Goal: Task Accomplishment & Management: Manage account settings

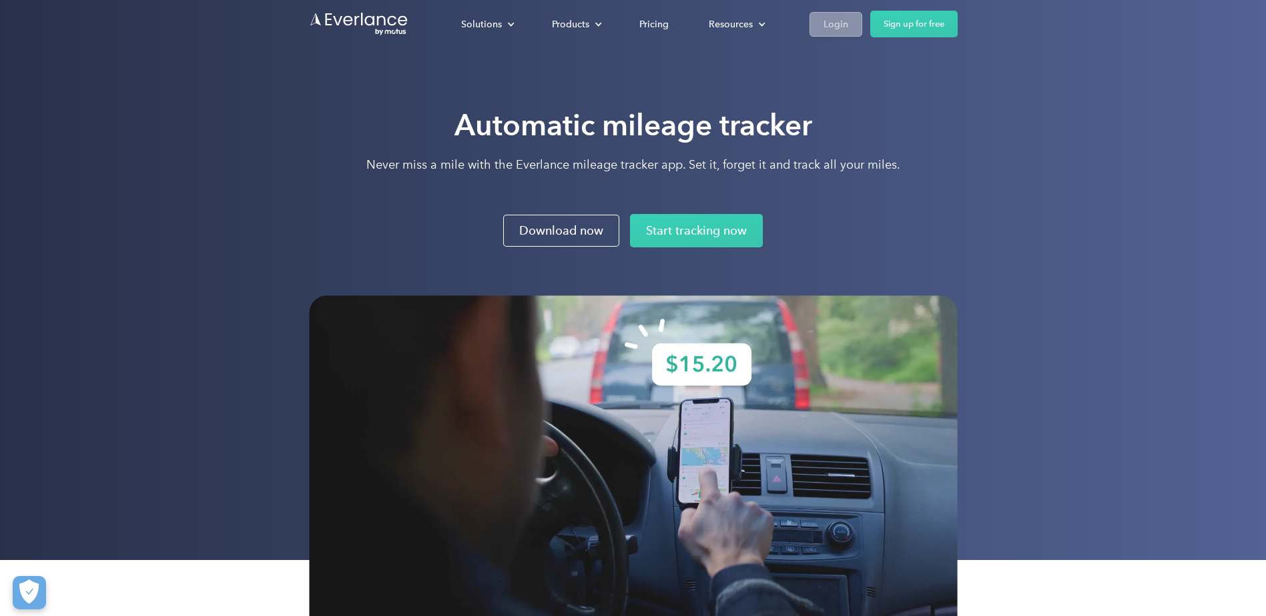
click at [831, 25] on div "Login" at bounding box center [835, 24] width 25 height 17
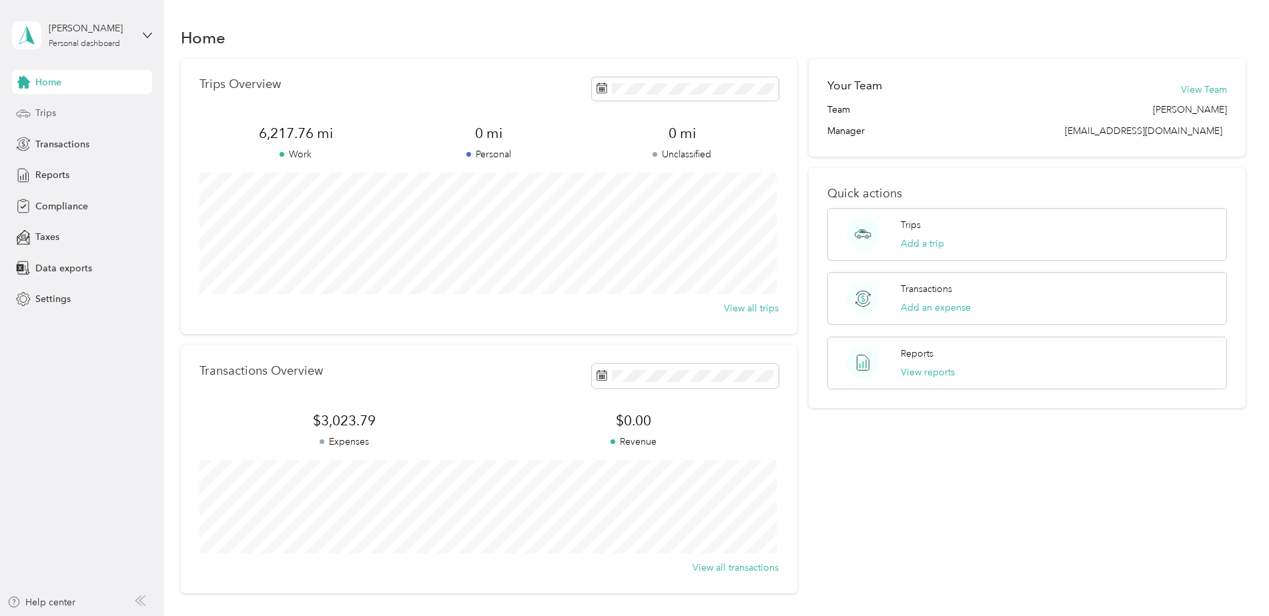
click at [75, 114] on div "Trips" at bounding box center [82, 113] width 140 height 24
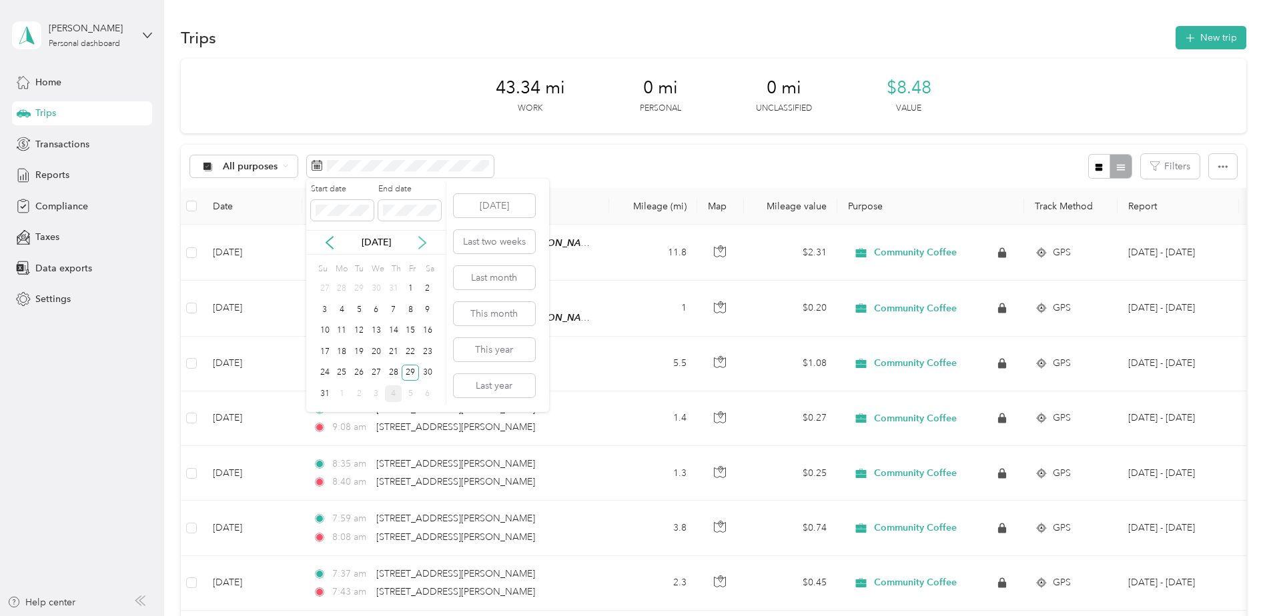
click at [416, 237] on icon at bounding box center [422, 242] width 13 height 13
click at [362, 289] on div "2" at bounding box center [358, 289] width 17 height 17
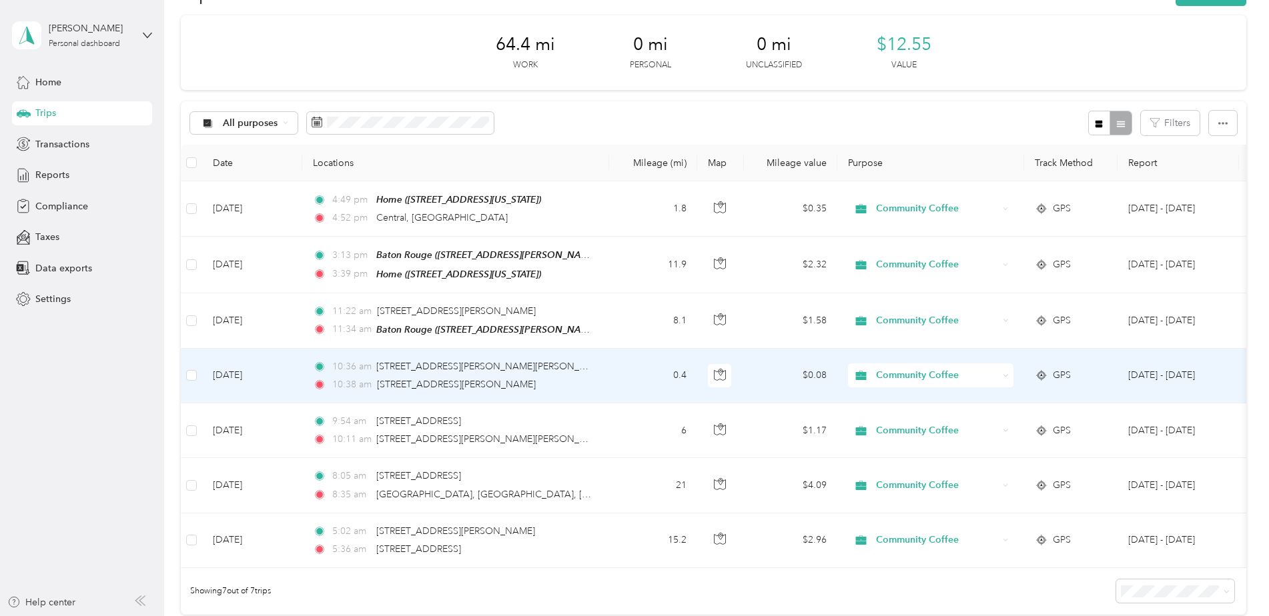
scroll to position [67, 0]
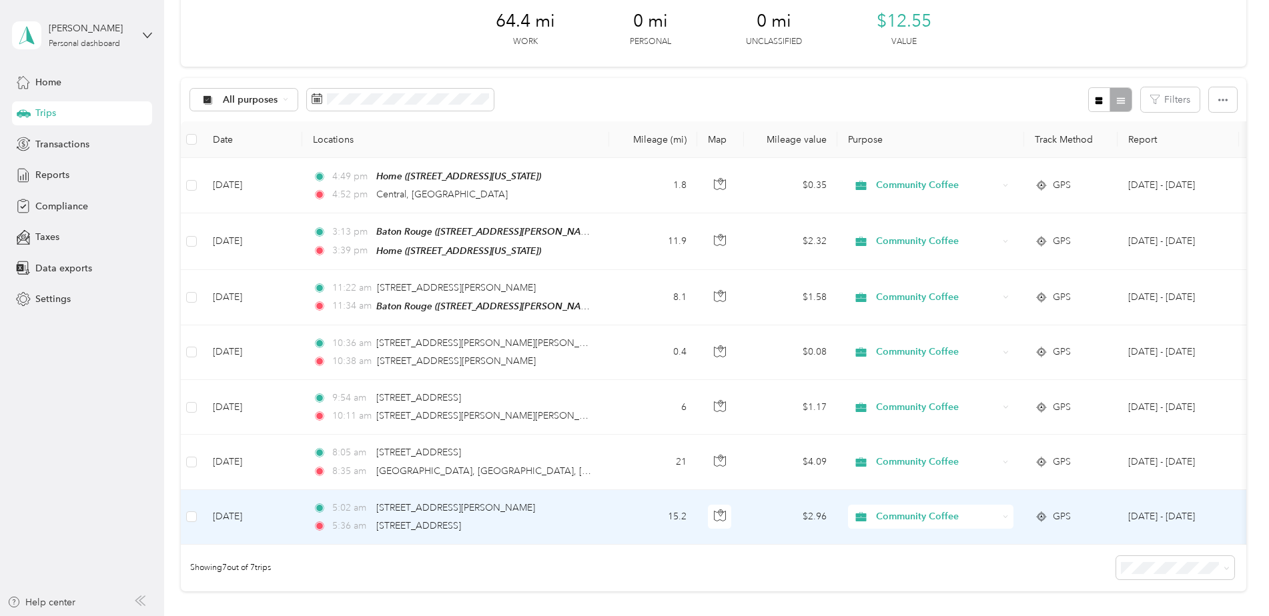
click at [588, 501] on div "5:02 am [STREET_ADDRESS][PERSON_NAME]" at bounding box center [453, 508] width 280 height 15
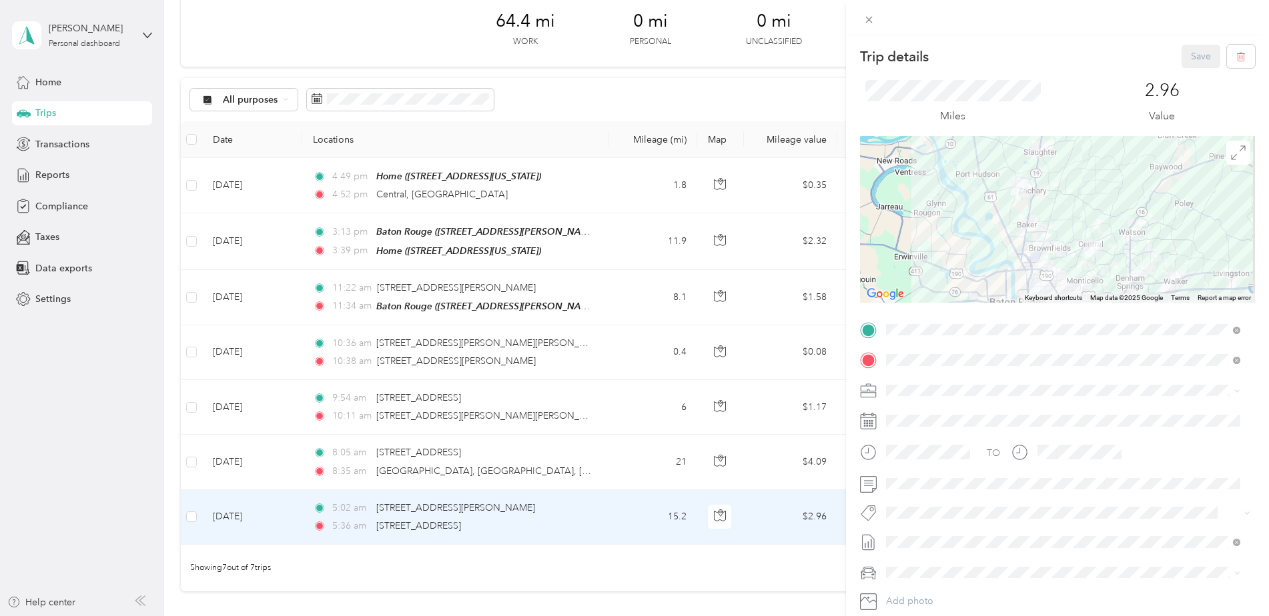
click at [1041, 391] on div "Home [STREET_ADDRESS][US_STATE]" at bounding box center [977, 391] width 133 height 28
click at [192, 185] on div "Trip details Save This trip cannot be edited because it is either under review,…" at bounding box center [634, 308] width 1269 height 616
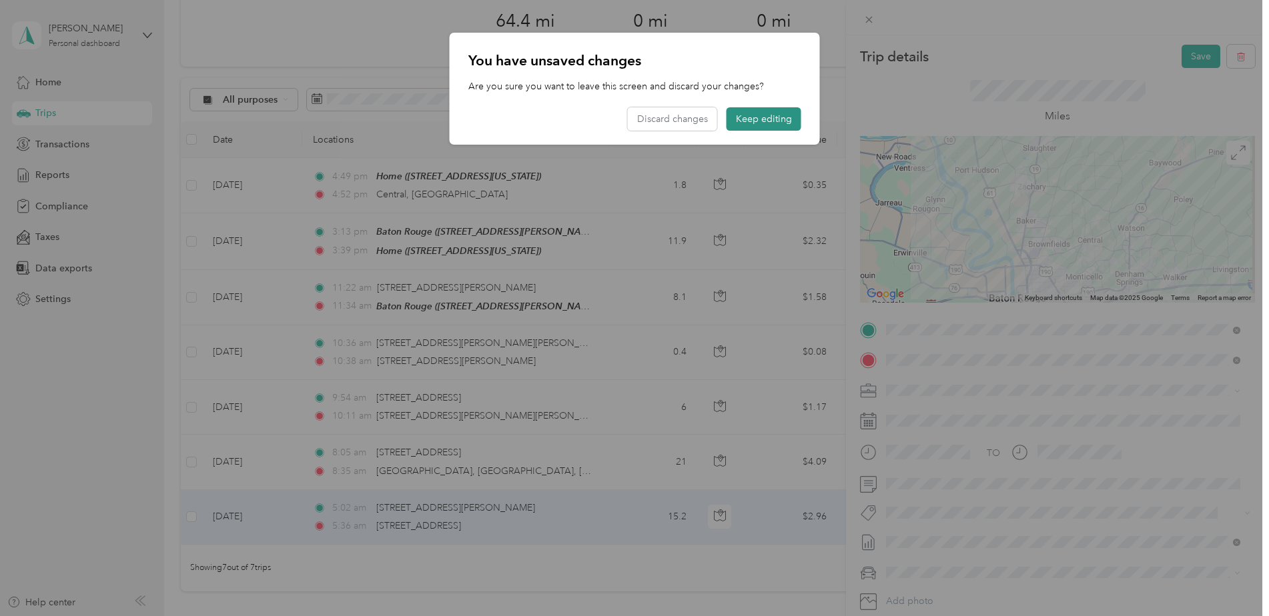
click at [736, 120] on button "Keep editing" at bounding box center [764, 118] width 75 height 23
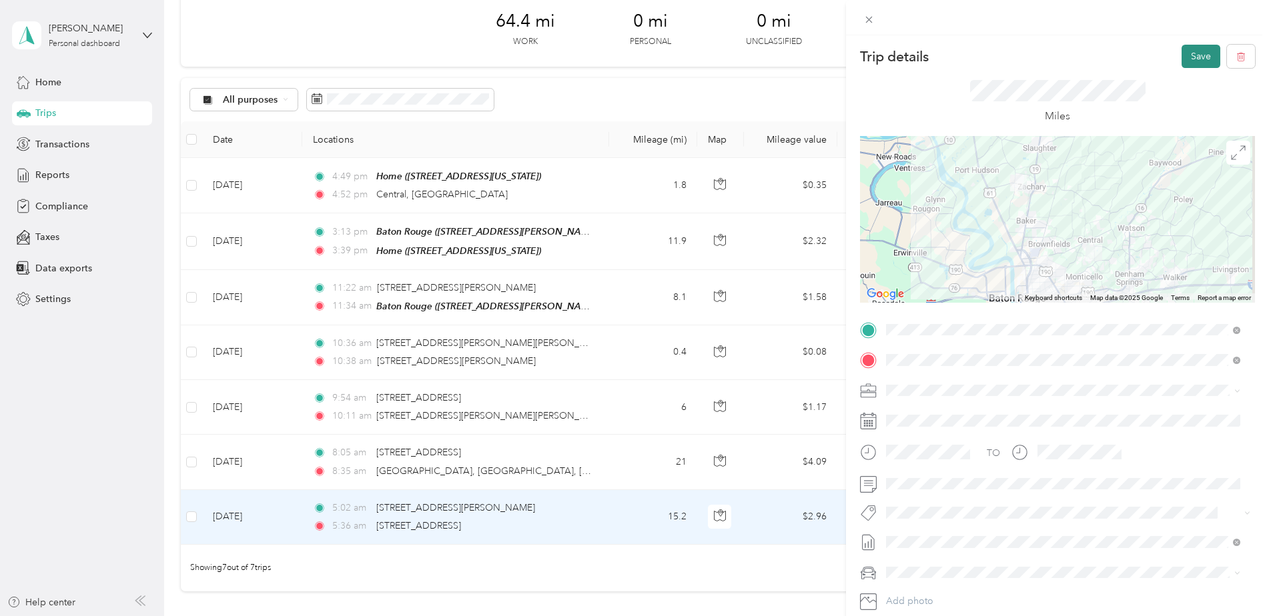
click at [1182, 59] on button "Save" at bounding box center [1201, 56] width 39 height 23
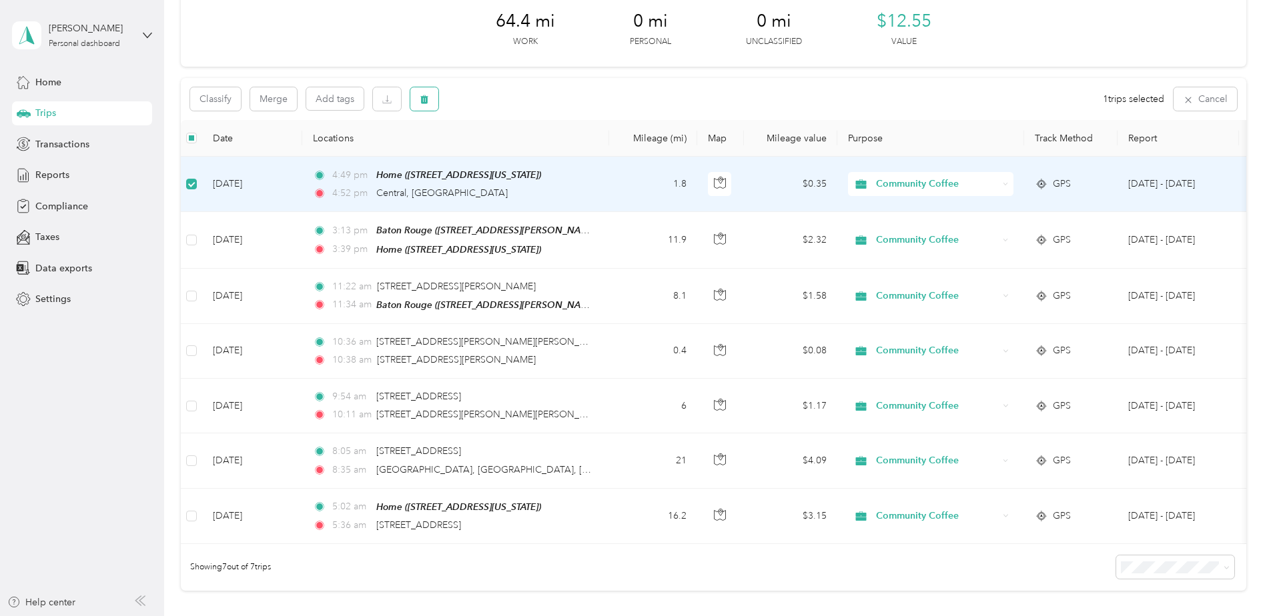
click at [433, 99] on button "button" at bounding box center [424, 98] width 28 height 23
click at [513, 158] on button "Yes" at bounding box center [523, 154] width 26 height 21
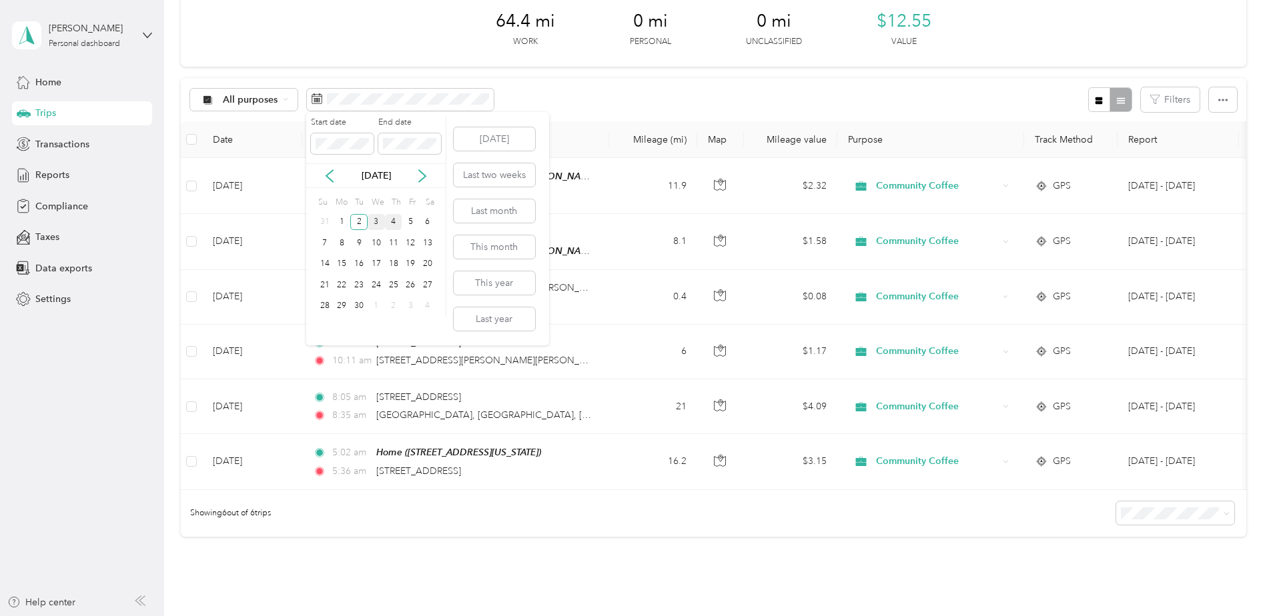
click at [382, 224] on div "3" at bounding box center [376, 222] width 17 height 17
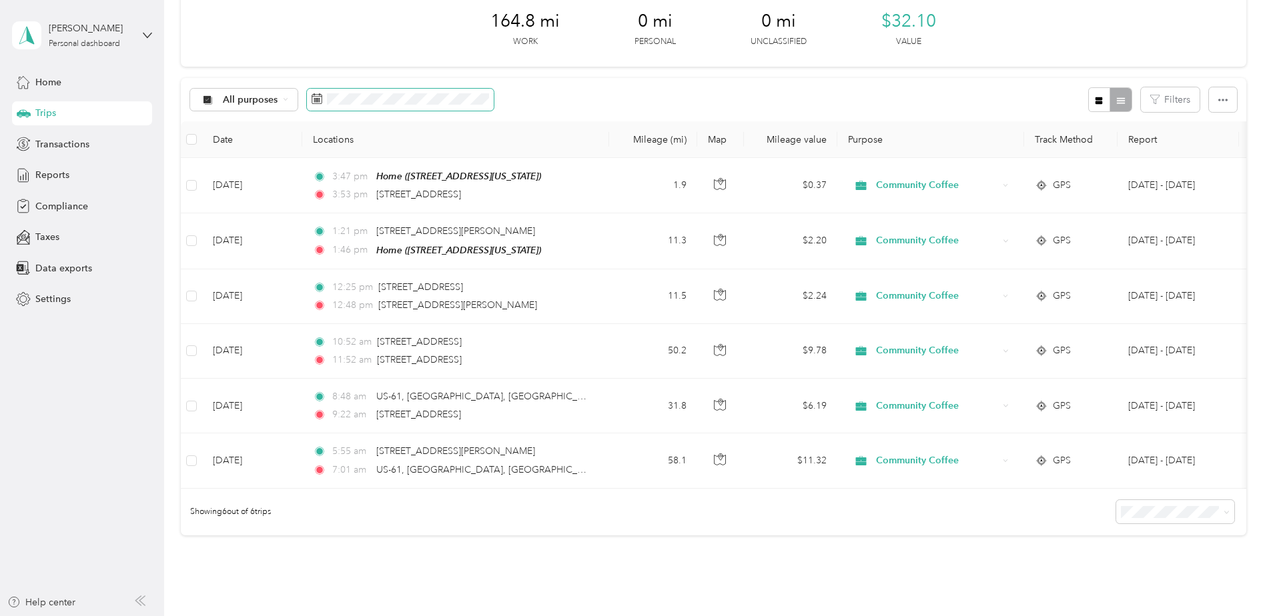
click at [383, 106] on span at bounding box center [400, 100] width 187 height 23
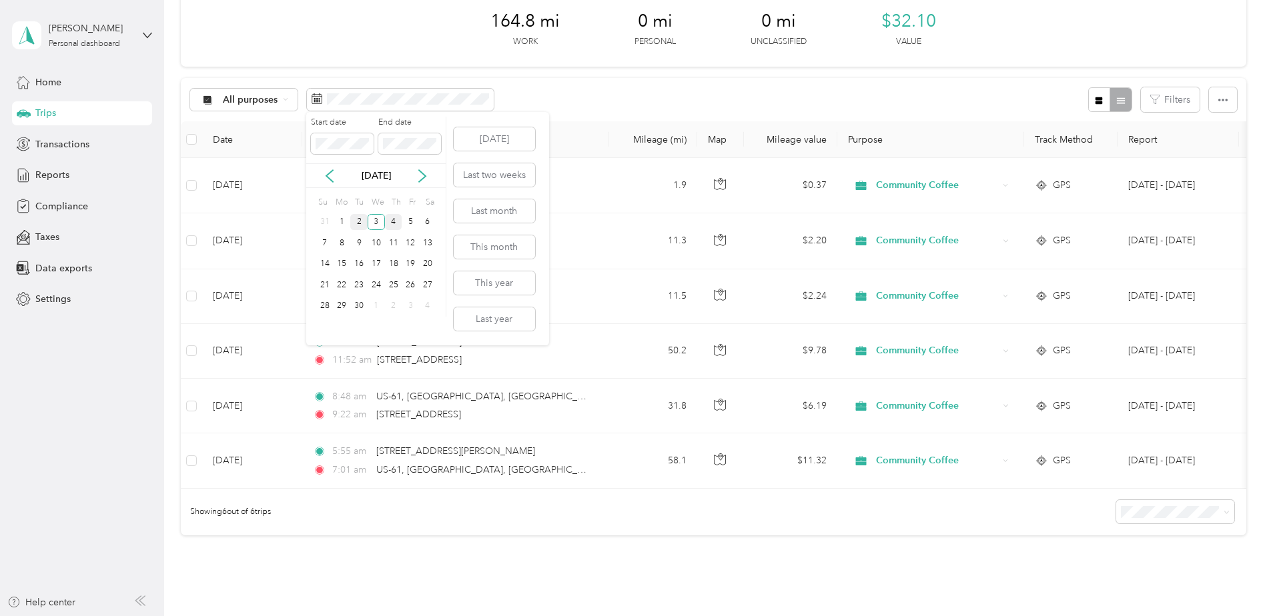
click at [362, 220] on div "2" at bounding box center [358, 222] width 17 height 17
click at [378, 223] on div "3" at bounding box center [376, 222] width 17 height 17
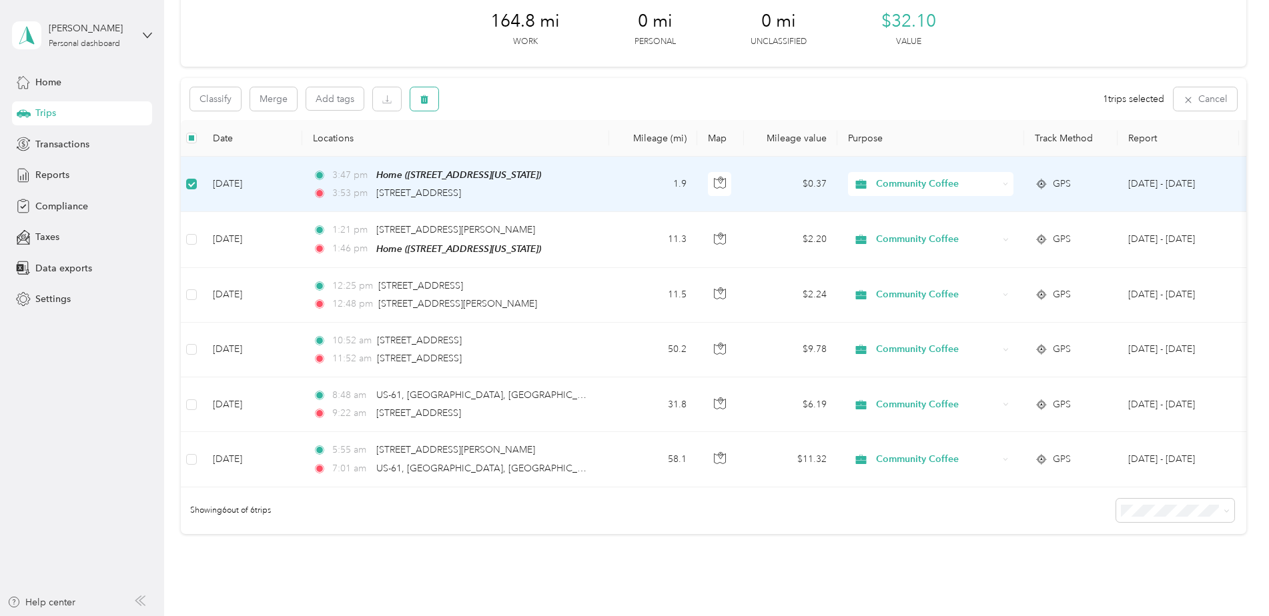
click at [425, 102] on icon "button" at bounding box center [424, 99] width 8 height 9
click at [519, 149] on button "Yes" at bounding box center [523, 154] width 26 height 21
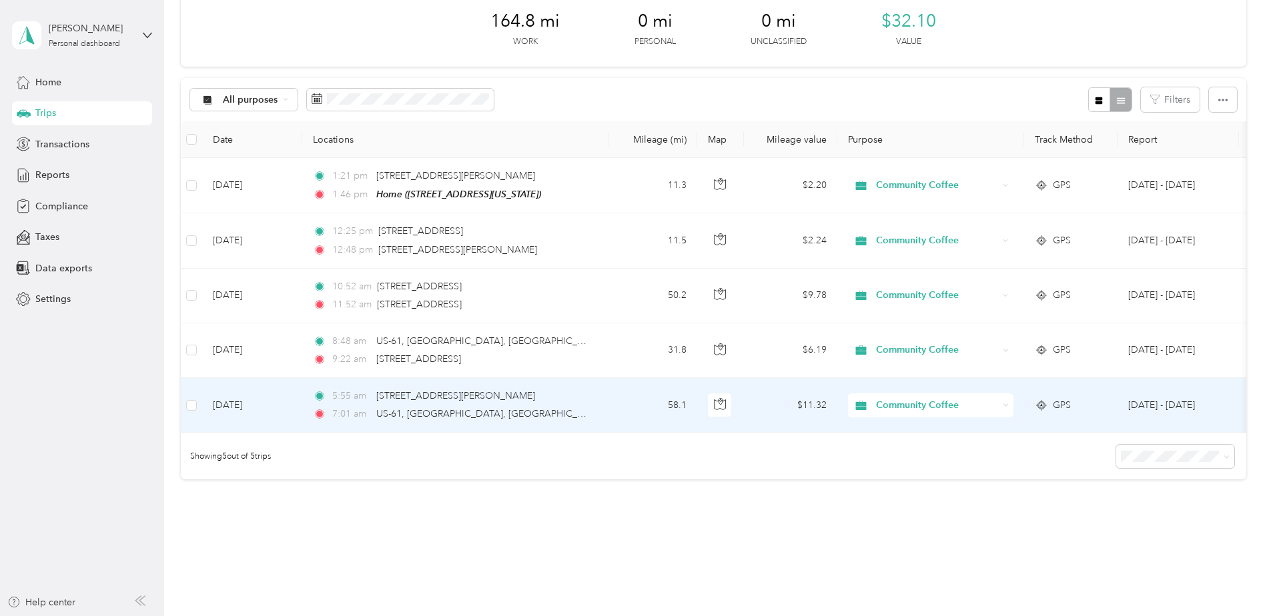
click at [566, 414] on div "7:01 am US-61, [GEOGRAPHIC_DATA], [GEOGRAPHIC_DATA]" at bounding box center [453, 414] width 280 height 15
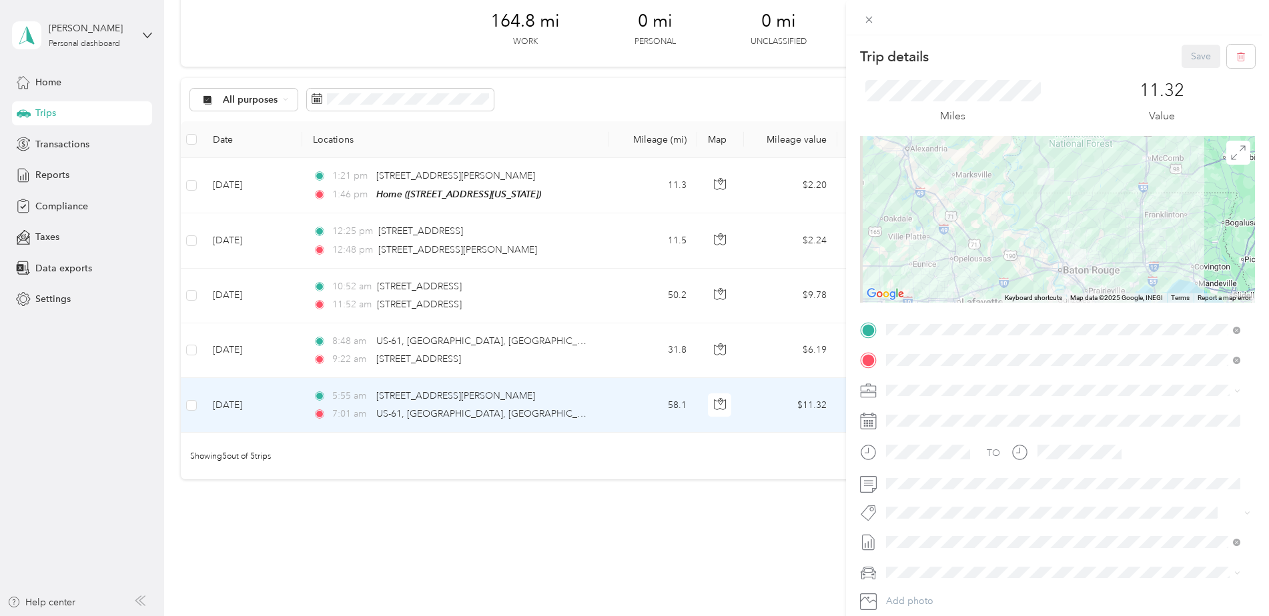
click at [1009, 399] on span "[STREET_ADDRESS][US_STATE]" at bounding box center [977, 397] width 133 height 11
click at [757, 479] on div "Trip details Save This trip cannot be edited because it is either under review,…" at bounding box center [634, 308] width 1269 height 616
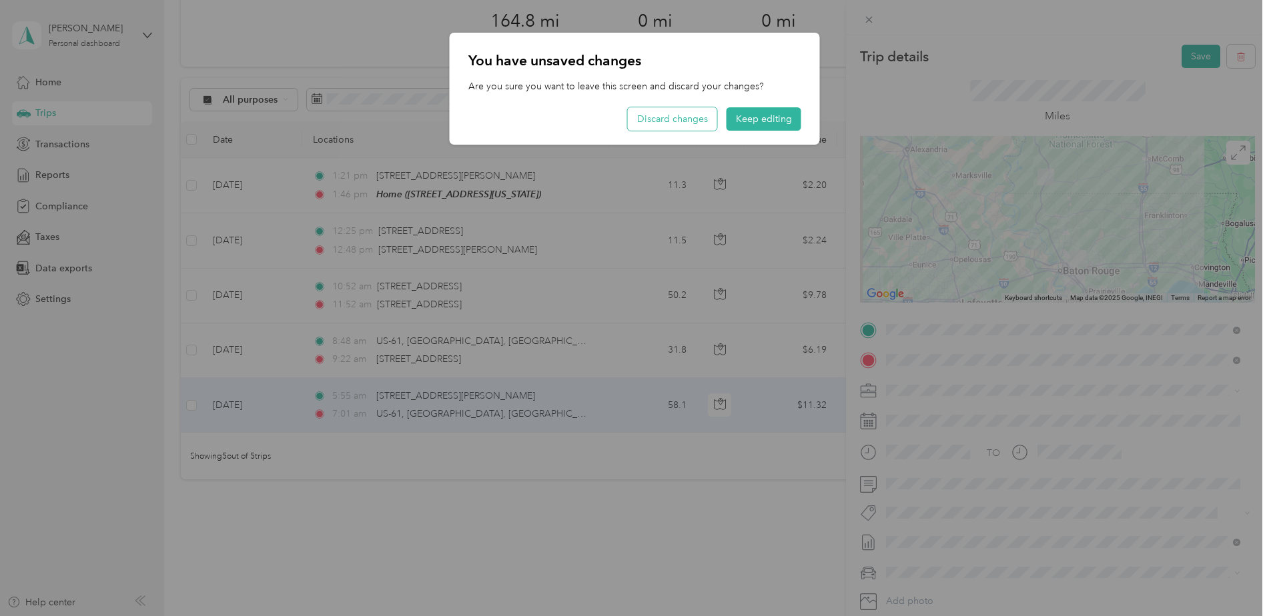
click at [674, 122] on button "Discard changes" at bounding box center [672, 118] width 89 height 23
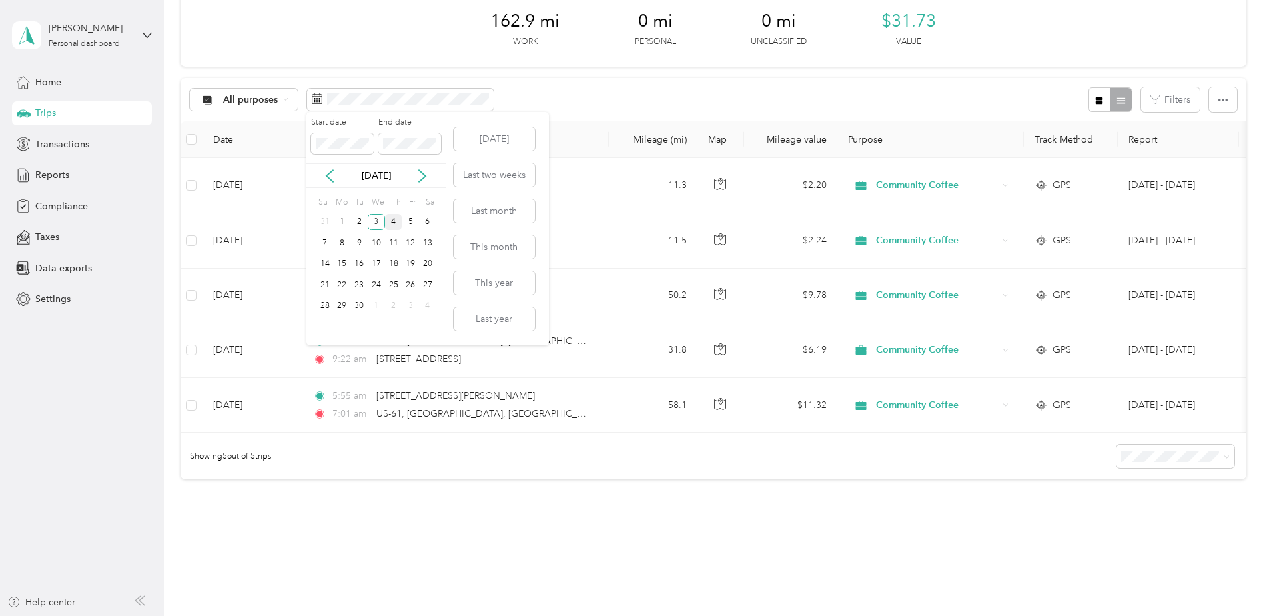
click at [396, 224] on div "4" at bounding box center [393, 222] width 17 height 17
click at [390, 224] on div "4" at bounding box center [393, 222] width 17 height 17
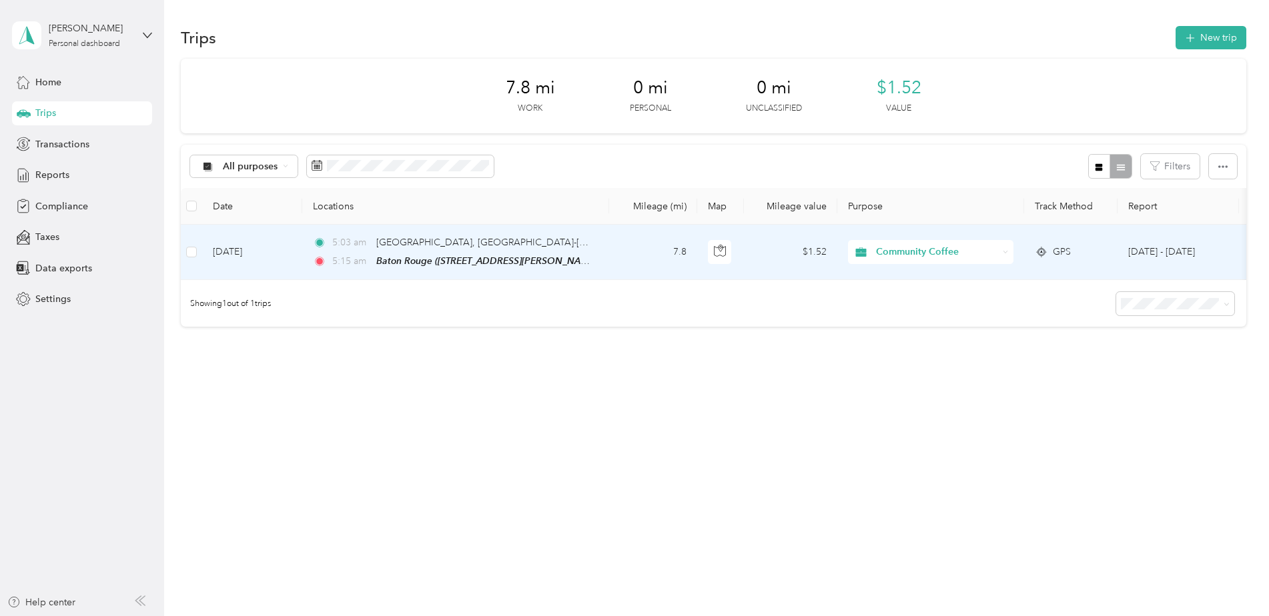
click at [618, 264] on td "7.8" at bounding box center [653, 252] width 88 height 55
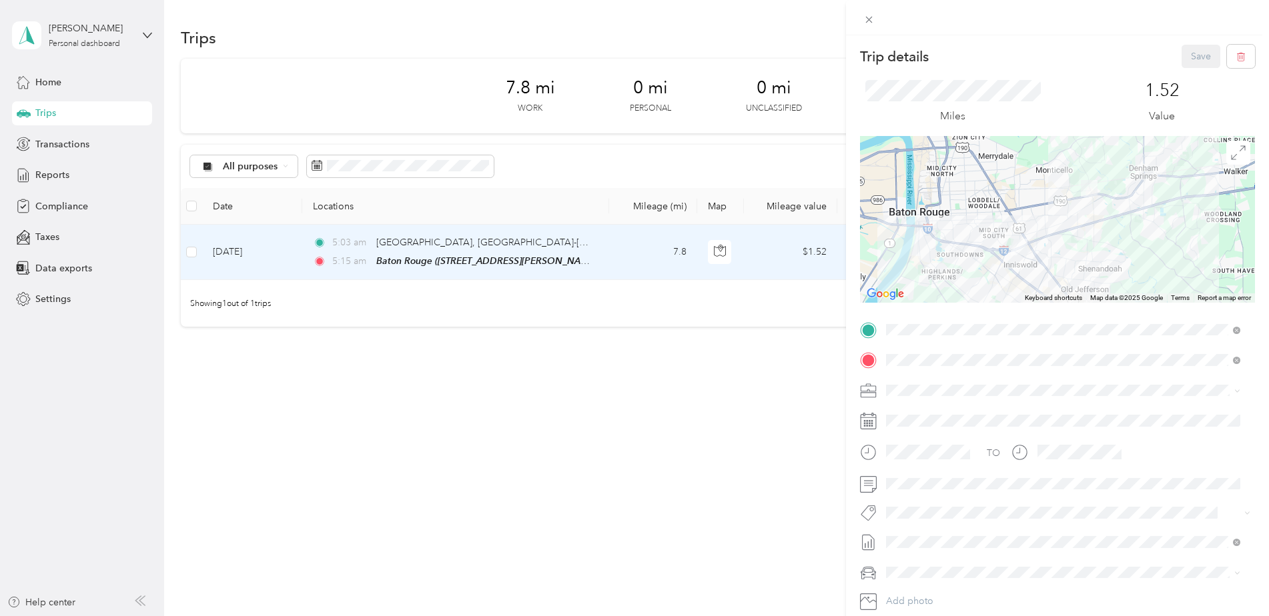
click at [971, 386] on div "Home [STREET_ADDRESS][US_STATE]" at bounding box center [977, 391] width 133 height 28
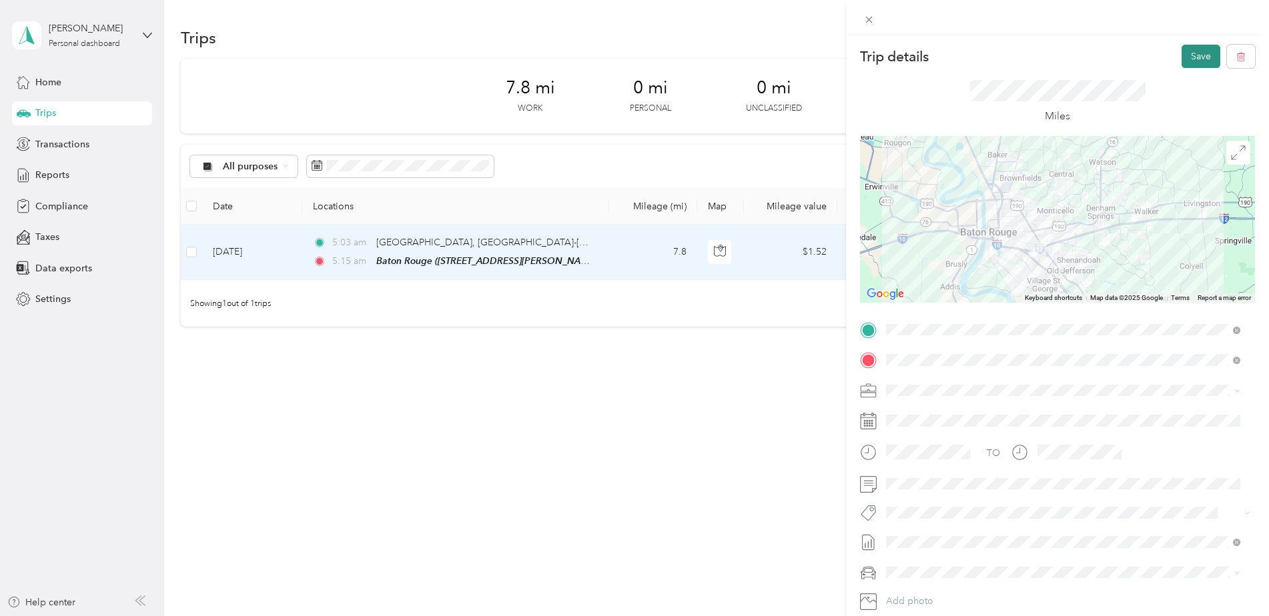
click at [1186, 63] on button "Save" at bounding box center [1201, 56] width 39 height 23
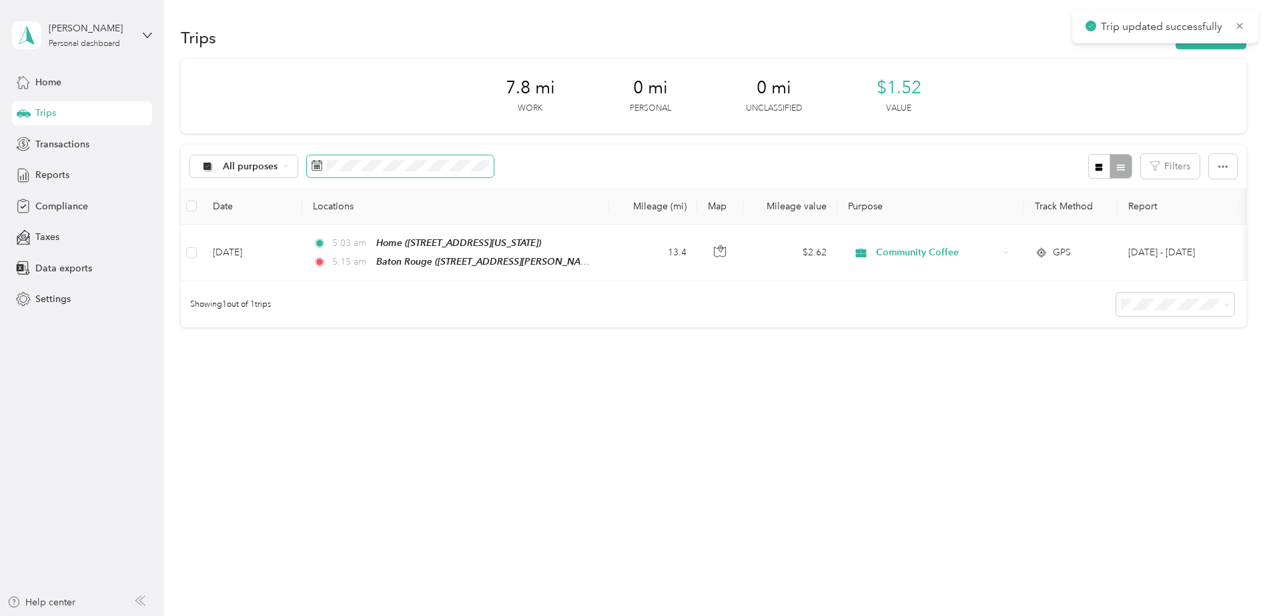
click at [376, 172] on span at bounding box center [400, 166] width 187 height 23
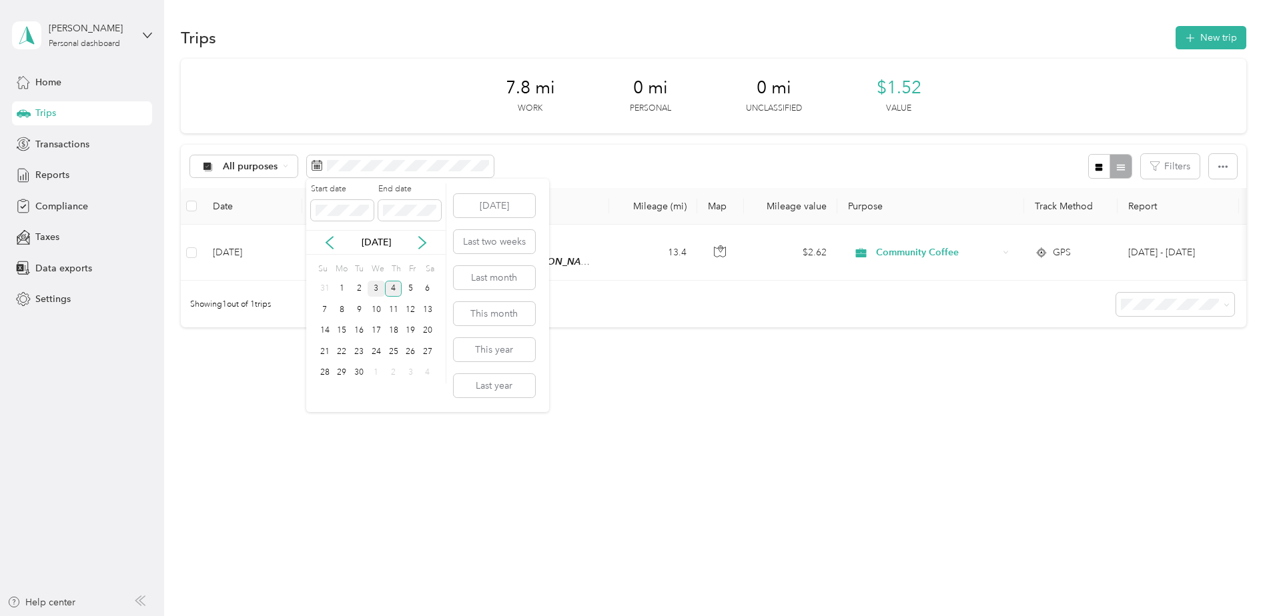
click at [378, 286] on div "3" at bounding box center [376, 289] width 17 height 17
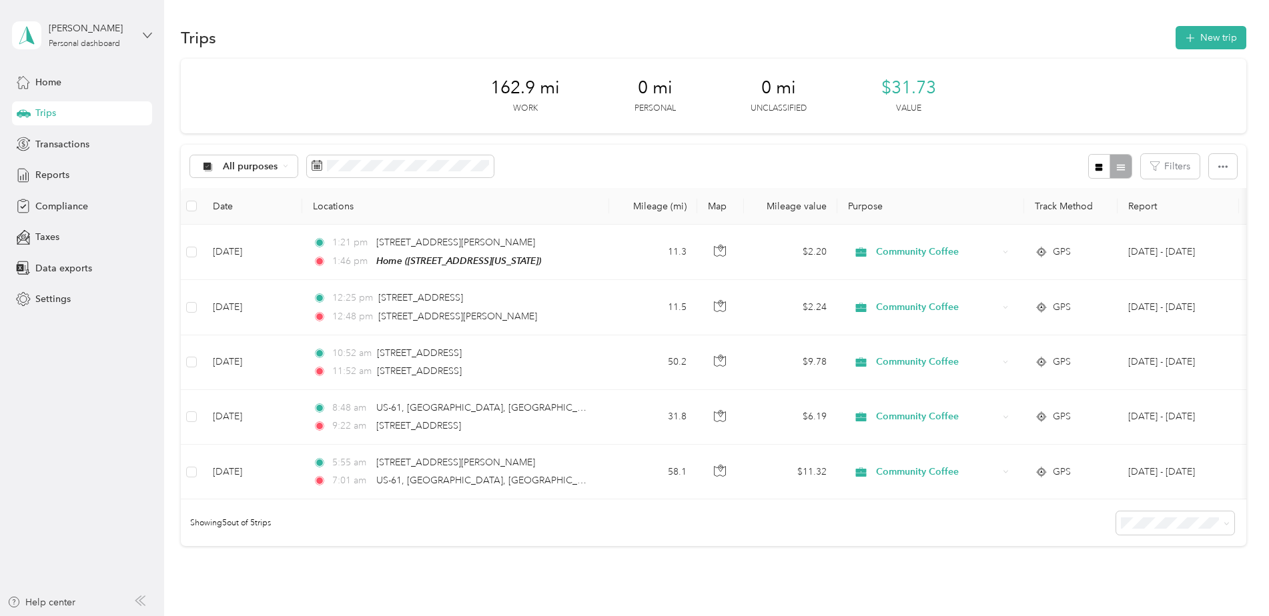
click at [143, 37] on icon at bounding box center [147, 35] width 9 height 9
click at [75, 109] on div "Log out" at bounding box center [152, 109] width 262 height 23
